Goal: Go to known website: Access a specific website the user already knows

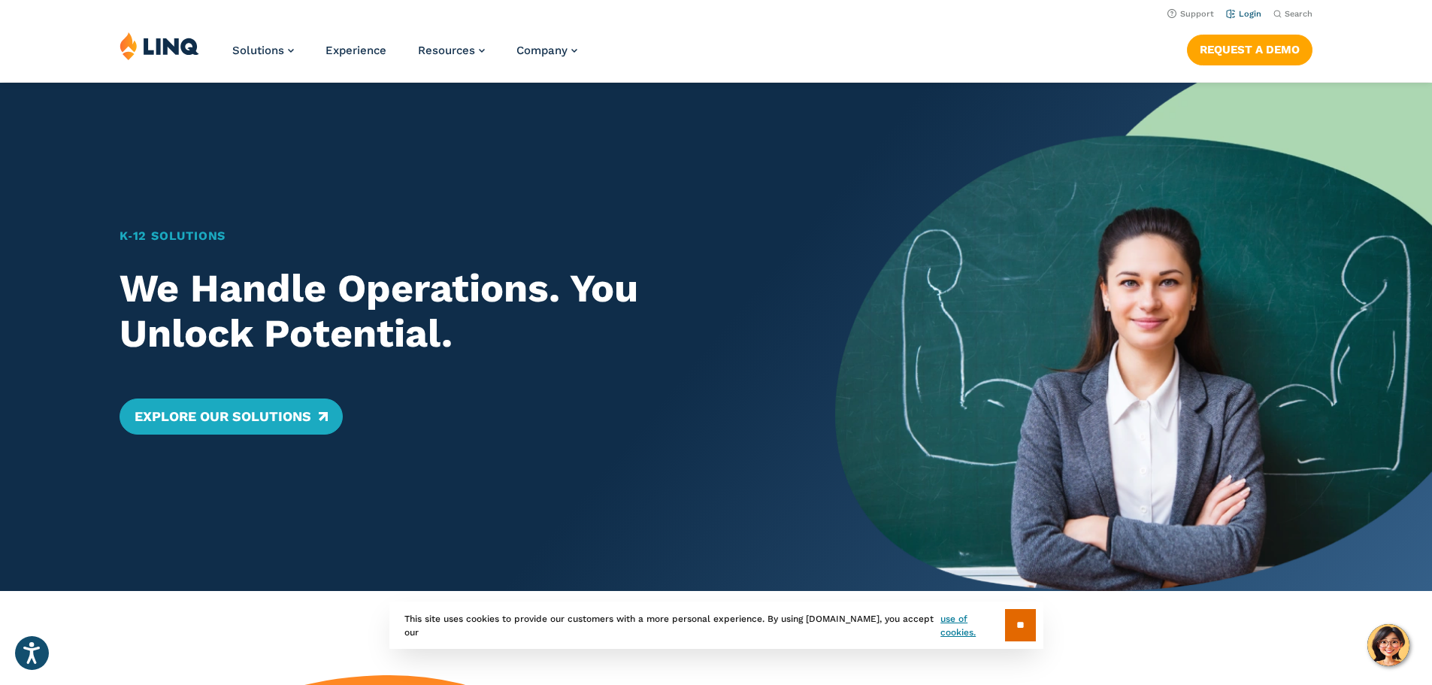
click at [1244, 12] on link "Login" at bounding box center [1243, 14] width 35 height 10
